Goal: Task Accomplishment & Management: Manage account settings

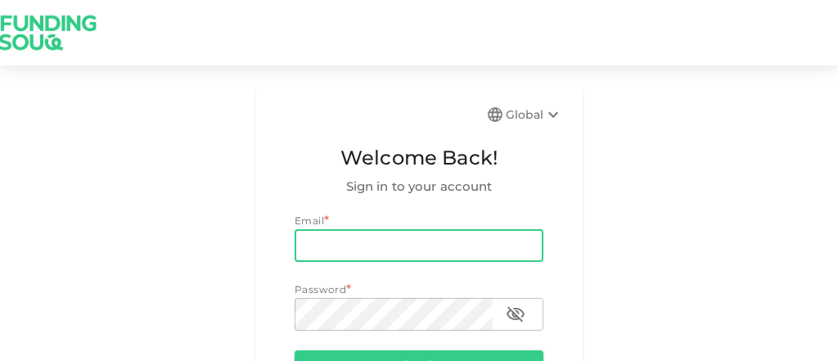
type input "[EMAIL_ADDRESS][DOMAIN_NAME]"
click at [401, 251] on input "[EMAIL_ADDRESS][DOMAIN_NAME]" at bounding box center [419, 245] width 249 height 33
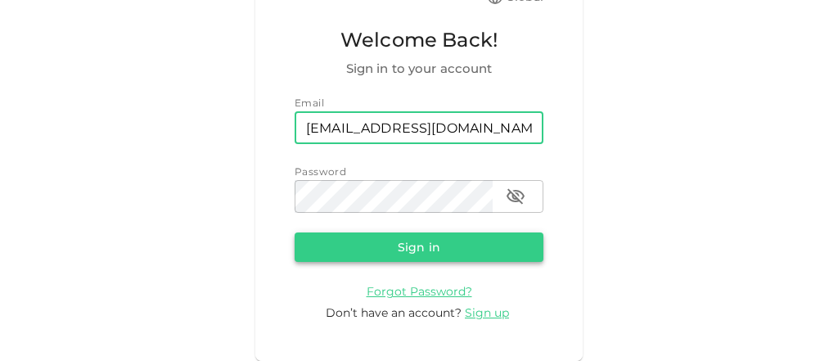
click at [403, 246] on button "Sign in" at bounding box center [419, 246] width 249 height 29
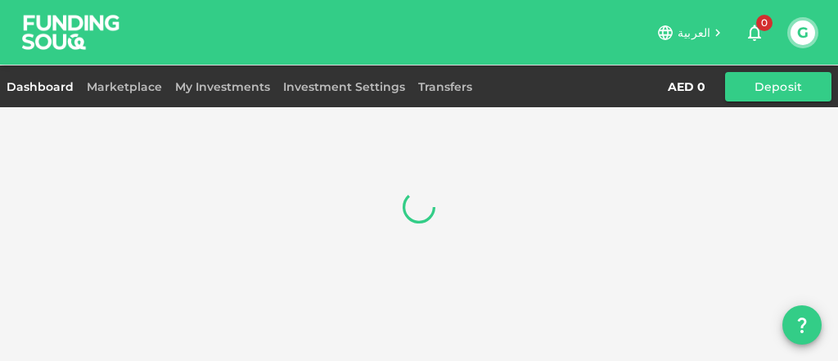
scroll to position [118, 0]
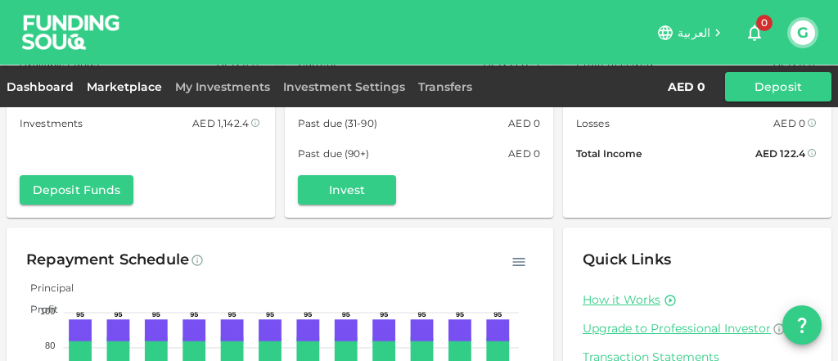
click at [111, 90] on link "Marketplace" at bounding box center [124, 86] width 88 height 15
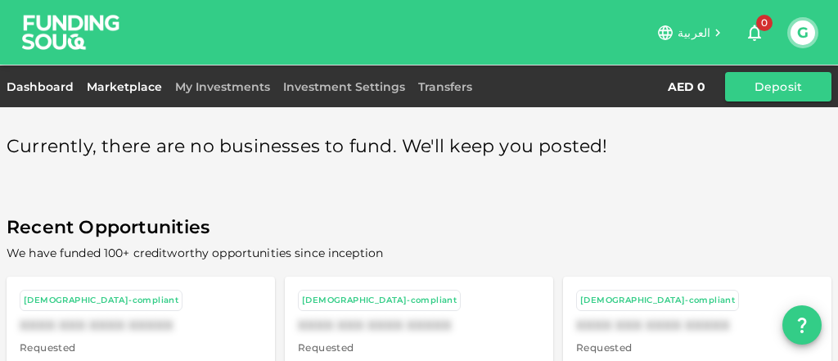
click at [46, 93] on link "Dashboard" at bounding box center [44, 86] width 74 height 15
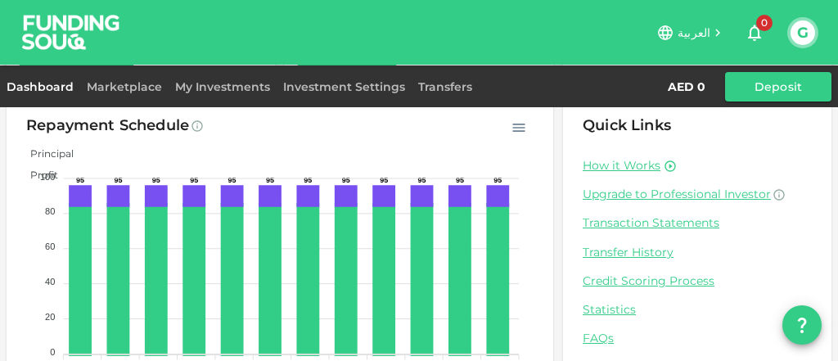
scroll to position [262, 0]
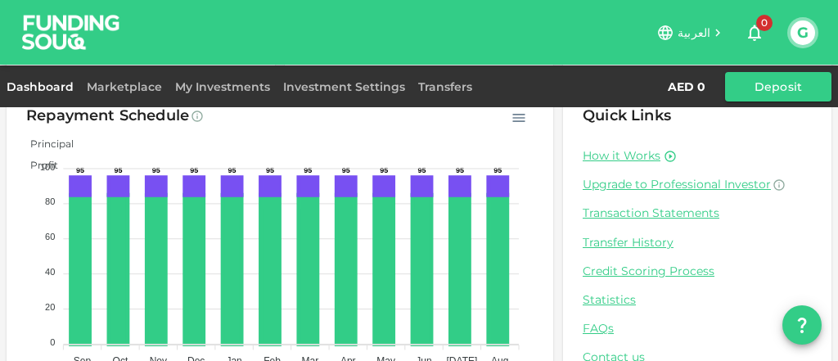
click at [809, 27] on button "G" at bounding box center [803, 32] width 25 height 25
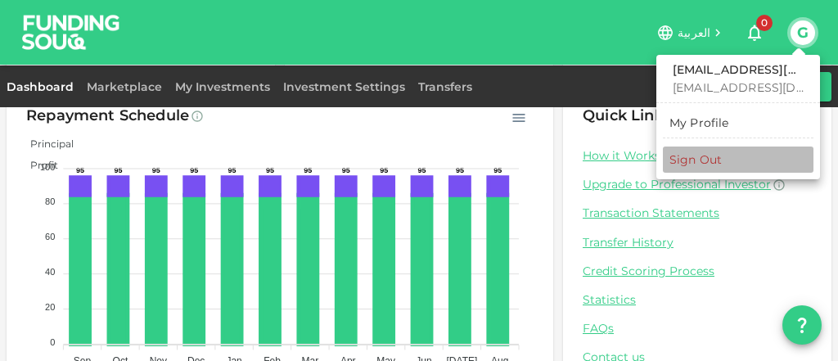
click at [690, 156] on div "Sign Out" at bounding box center [696, 159] width 52 height 16
